Goal: Information Seeking & Learning: Learn about a topic

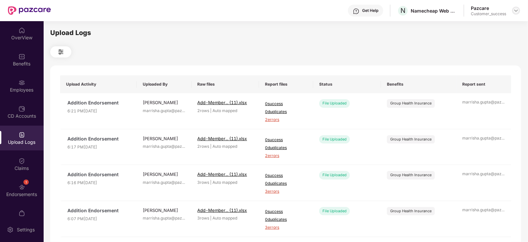
click at [515, 10] on img at bounding box center [516, 10] width 5 height 5
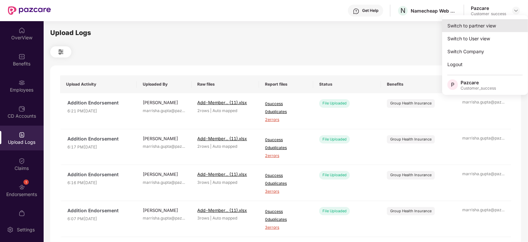
click at [477, 23] on div "Switch to partner view" at bounding box center [485, 25] width 86 height 13
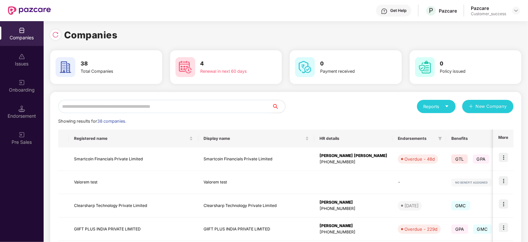
click at [158, 103] on input "text" at bounding box center [165, 106] width 214 height 13
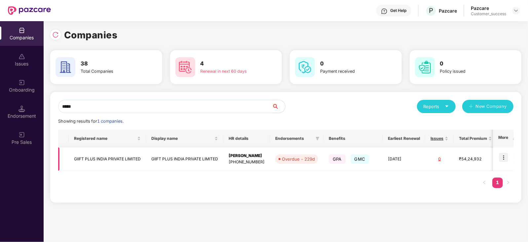
type input "*****"
click at [506, 155] on img at bounding box center [503, 157] width 9 height 9
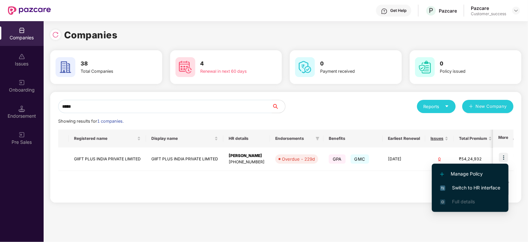
click at [455, 187] on span "Switch to HR interface" at bounding box center [470, 187] width 60 height 7
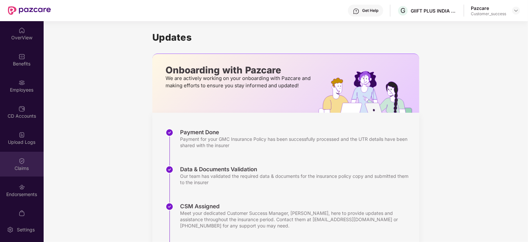
click at [17, 165] on div "Claims" at bounding box center [22, 168] width 44 height 7
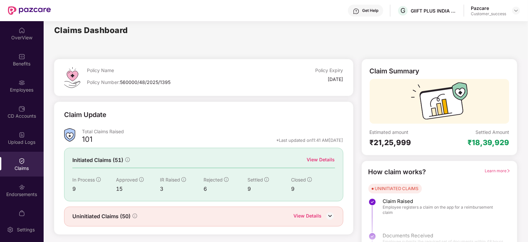
click at [322, 161] on div "View Details" at bounding box center [321, 159] width 28 height 7
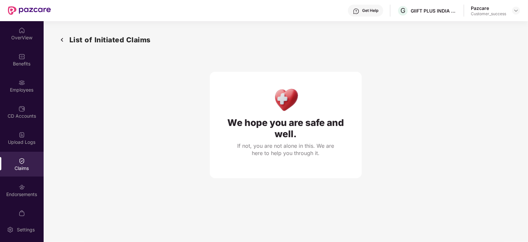
click at [20, 175] on div "Claims" at bounding box center [22, 164] width 44 height 25
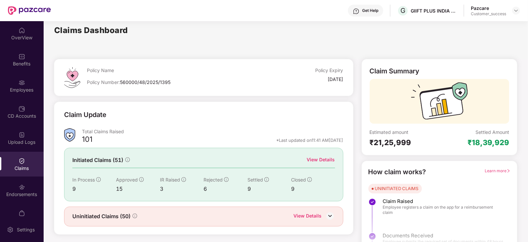
click at [316, 161] on div "View Details" at bounding box center [321, 159] width 28 height 7
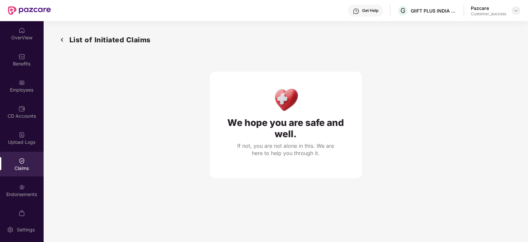
click at [518, 12] on img at bounding box center [516, 10] width 5 height 5
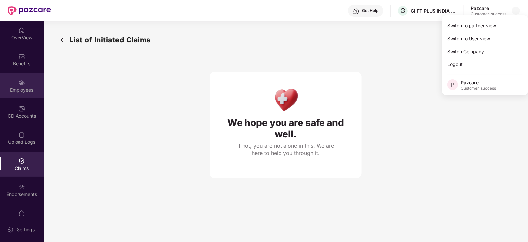
click at [20, 88] on div "Employees" at bounding box center [22, 90] width 44 height 7
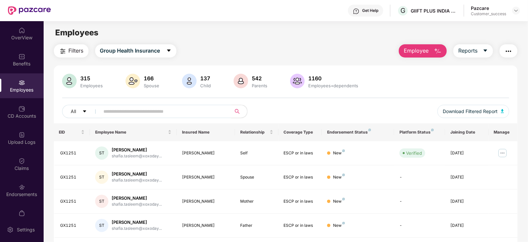
click at [121, 114] on input "text" at bounding box center [163, 111] width 119 height 10
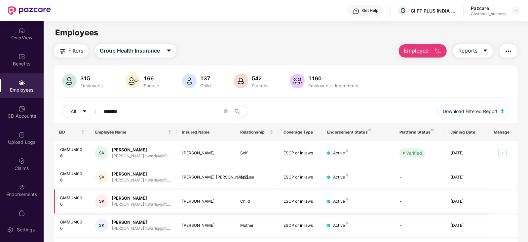
scroll to position [36, 0]
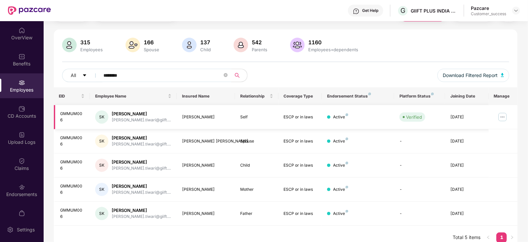
type input "********"
click at [500, 119] on img at bounding box center [503, 117] width 11 height 11
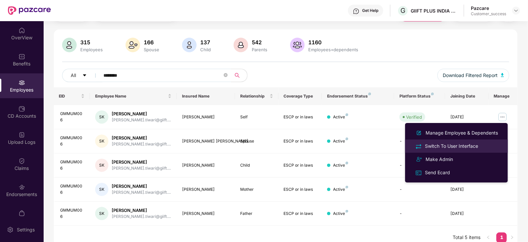
click at [463, 148] on div "Switch To User Interface" at bounding box center [452, 146] width 56 height 7
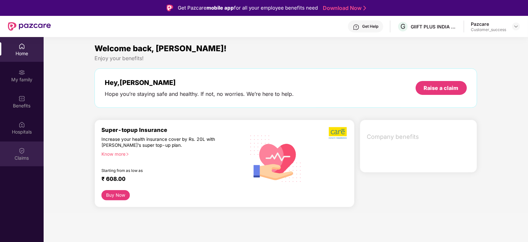
click at [21, 145] on div "Claims" at bounding box center [22, 154] width 44 height 25
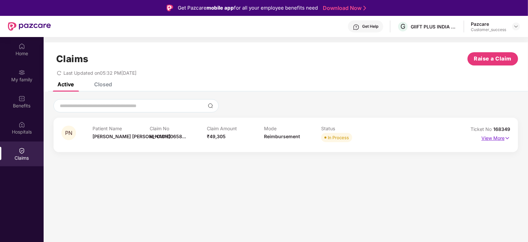
click at [491, 137] on p "View More" at bounding box center [496, 137] width 29 height 9
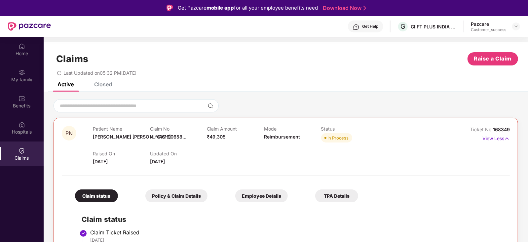
scroll to position [129, 0]
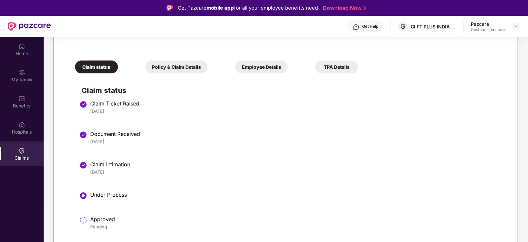
click at [156, 66] on div "Policy & Claim Details" at bounding box center [176, 67] width 62 height 13
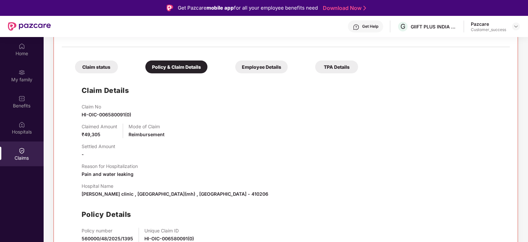
click at [235, 70] on div "Employee Details" at bounding box center [261, 67] width 53 height 13
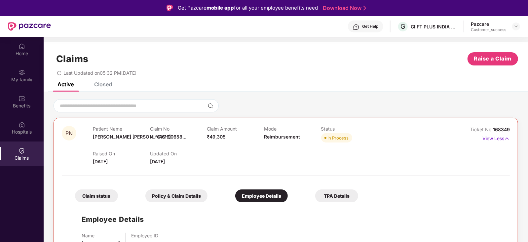
scroll to position [33, 0]
